Goal: Task Accomplishment & Management: Complete application form

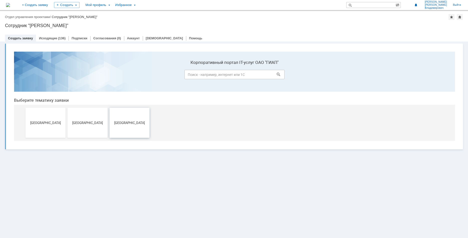
click at [125, 124] on span "[GEOGRAPHIC_DATA]" at bounding box center [129, 123] width 37 height 4
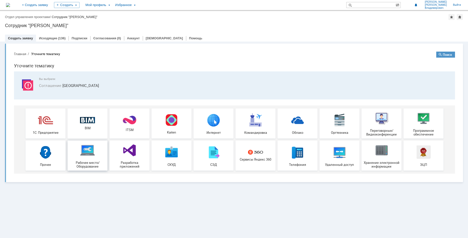
click at [91, 160] on div "Рабочее место/Оборудование" at bounding box center [87, 156] width 37 height 26
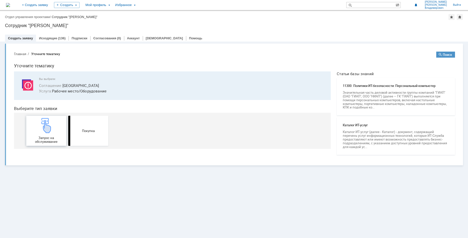
click at [48, 137] on span "Запрос на обслуживание" at bounding box center [46, 140] width 37 height 8
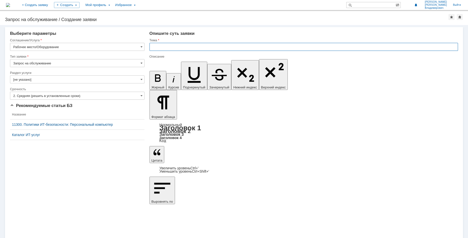
click at [164, 44] on input "text" at bounding box center [304, 47] width 309 height 8
click at [154, 46] on input "замена гарнитуры" at bounding box center [304, 47] width 309 height 8
type input "Замена гарнитуры"
drag, startPoint x: 200, startPoint y: 1754, endPoint x: 207, endPoint y: 1754, distance: 7.3
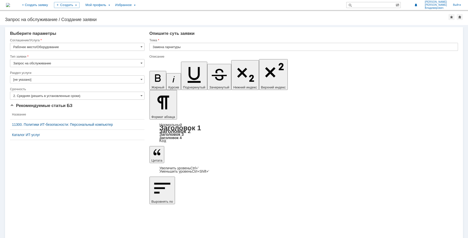
drag, startPoint x: 214, startPoint y: 1755, endPoint x: 300, endPoint y: 1824, distance: 110.7
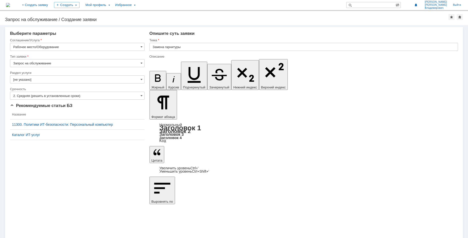
click at [165, 46] on input "Замена гарнитуры" at bounding box center [304, 47] width 309 height 8
